Goal: Task Accomplishment & Management: Manage account settings

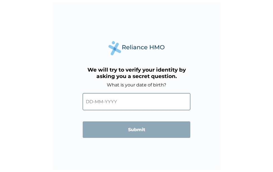
click at [114, 96] on input "text" at bounding box center [137, 101] width 108 height 17
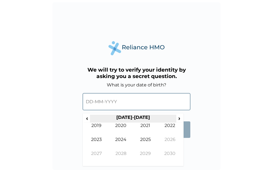
click at [126, 116] on th "[DATE]-[DATE]" at bounding box center [133, 119] width 86 height 8
click at [87, 119] on span "‹" at bounding box center [87, 118] width 6 height 7
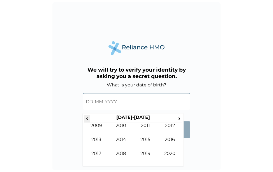
click at [87, 119] on span "‹" at bounding box center [87, 118] width 6 height 7
click at [96, 139] on td "1993" at bounding box center [96, 144] width 25 height 14
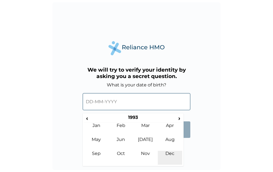
click at [168, 154] on td "Dec" at bounding box center [170, 158] width 25 height 14
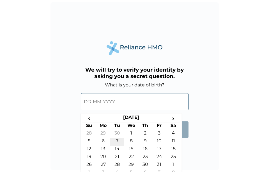
click at [117, 143] on td "7" at bounding box center [117, 142] width 14 height 8
type input "[DATE]"
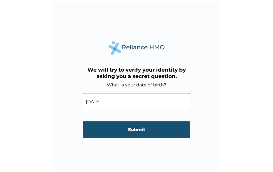
click at [133, 133] on input "Submit" at bounding box center [137, 130] width 108 height 17
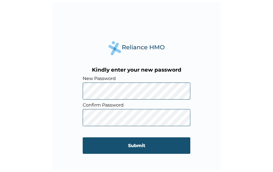
click at [116, 141] on input "Submit" at bounding box center [137, 146] width 108 height 17
